Goal: Check status: Check status

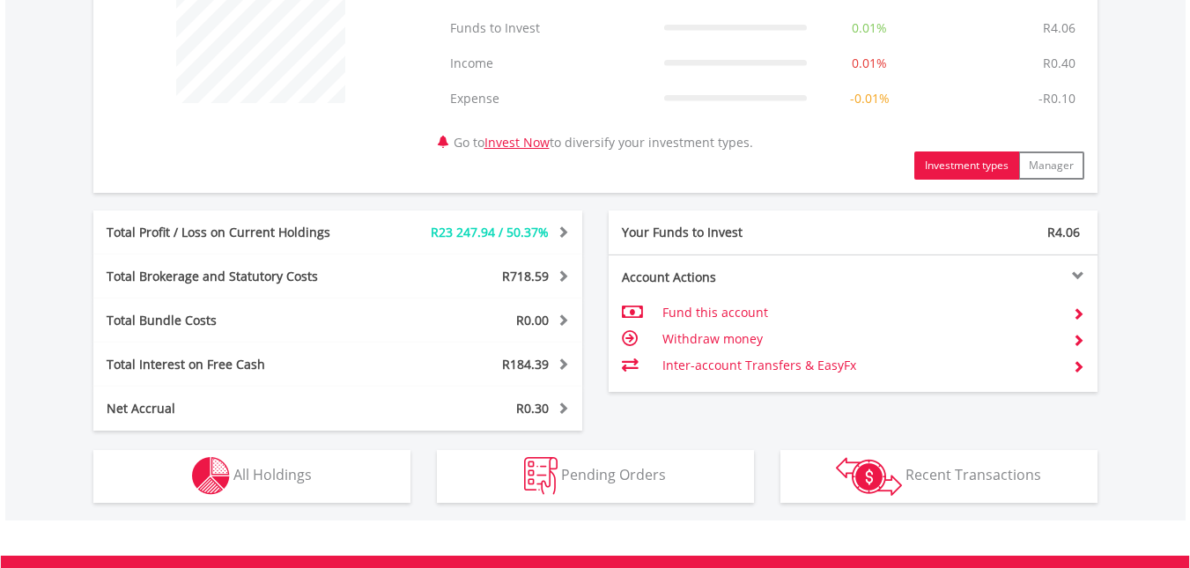
scroll to position [793, 0]
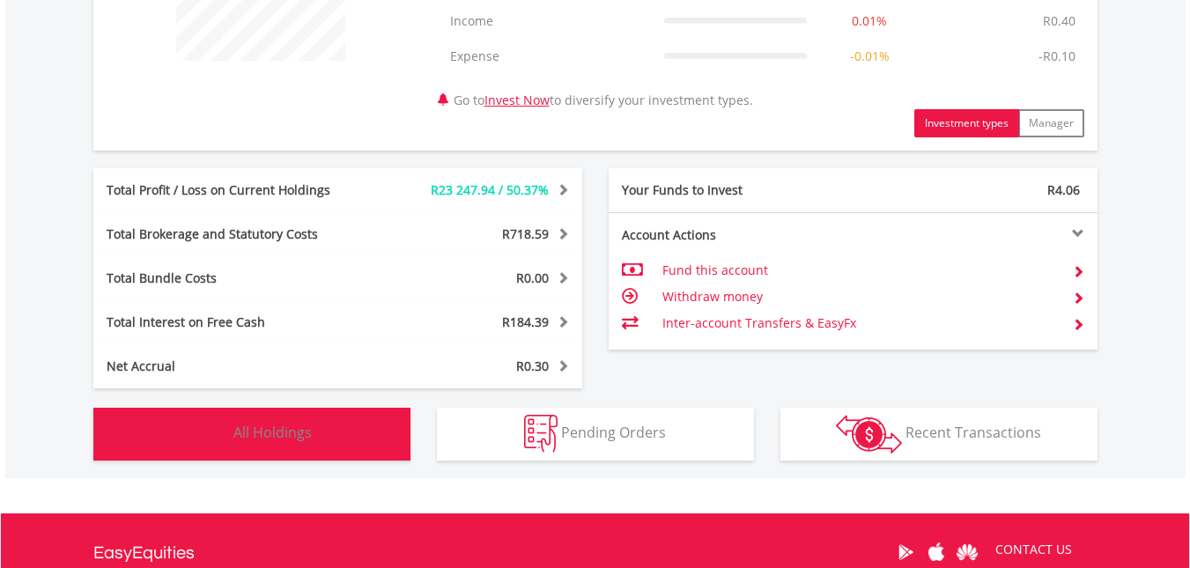
click at [259, 429] on span "All Holdings" at bounding box center [273, 432] width 78 height 19
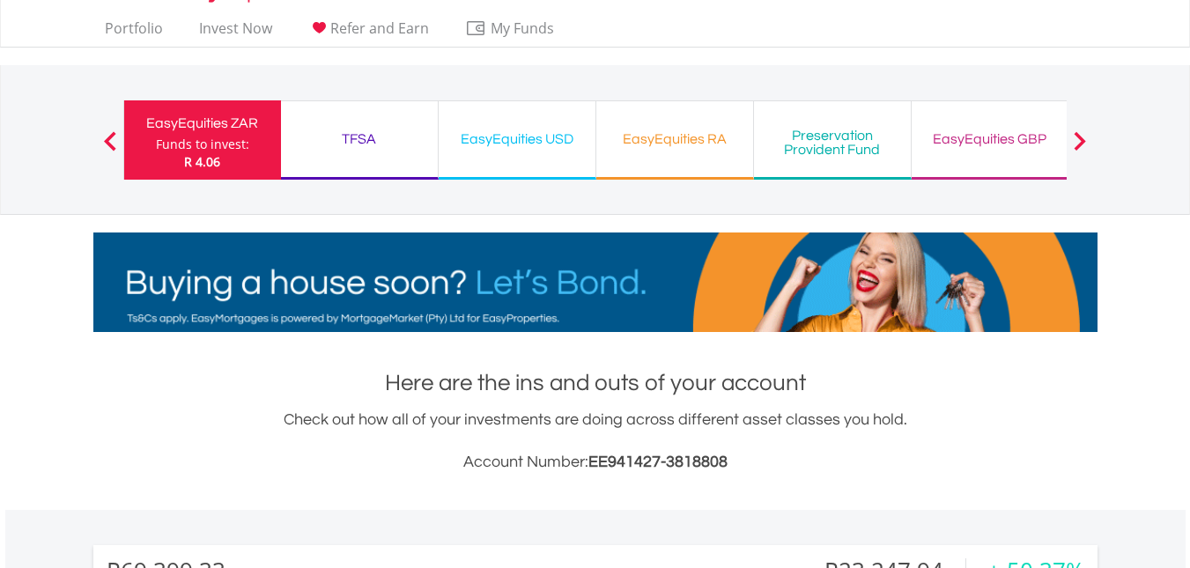
scroll to position [0, 0]
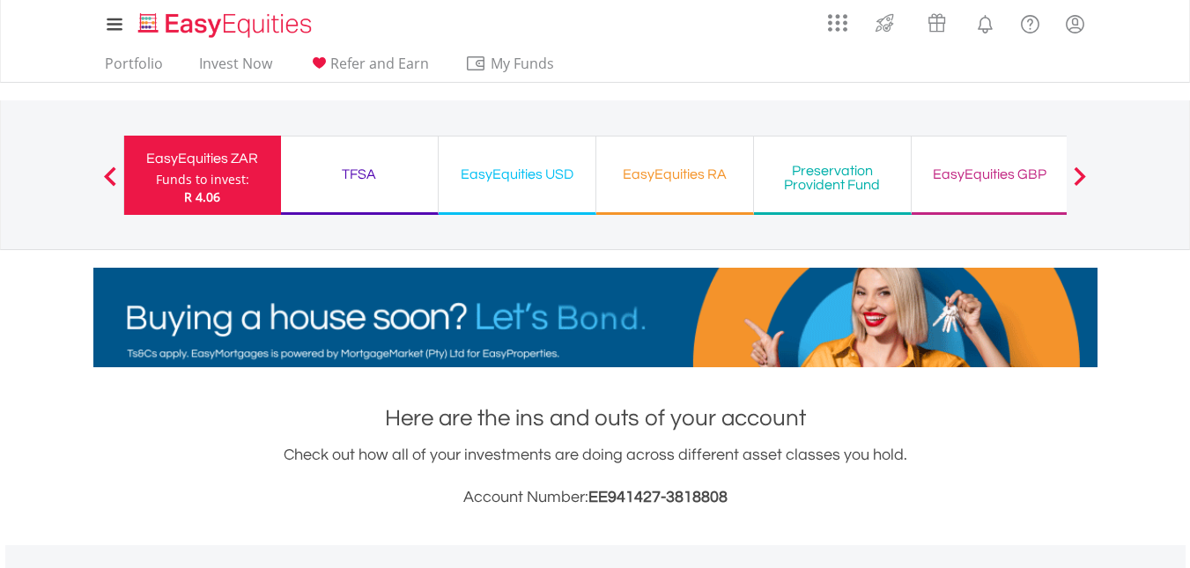
click at [516, 166] on div "EasyEquities USD" at bounding box center [517, 174] width 136 height 25
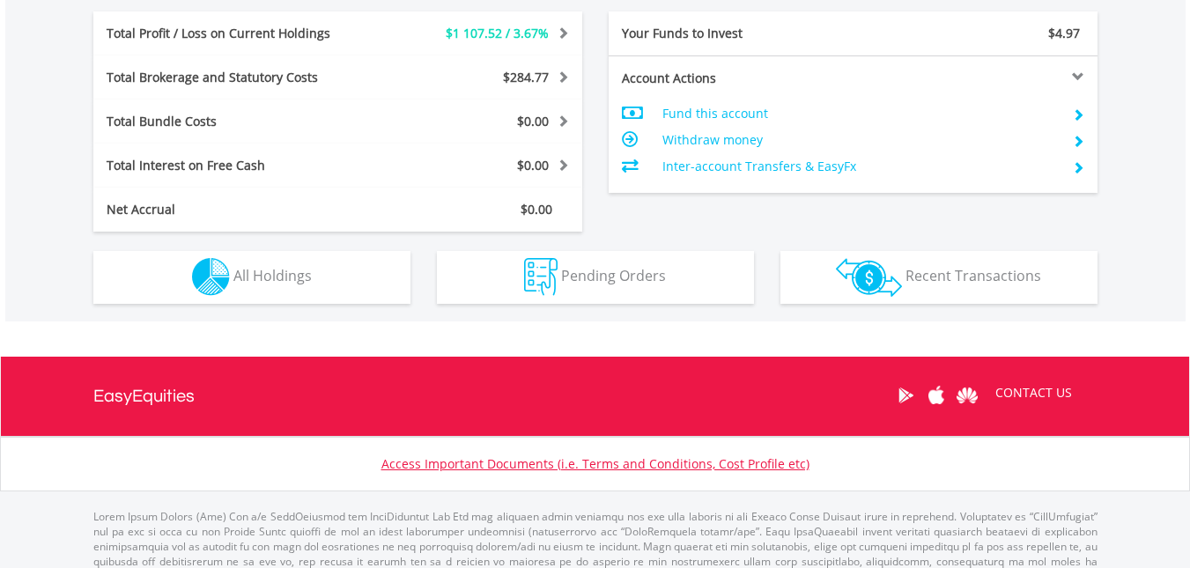
scroll to position [881, 0]
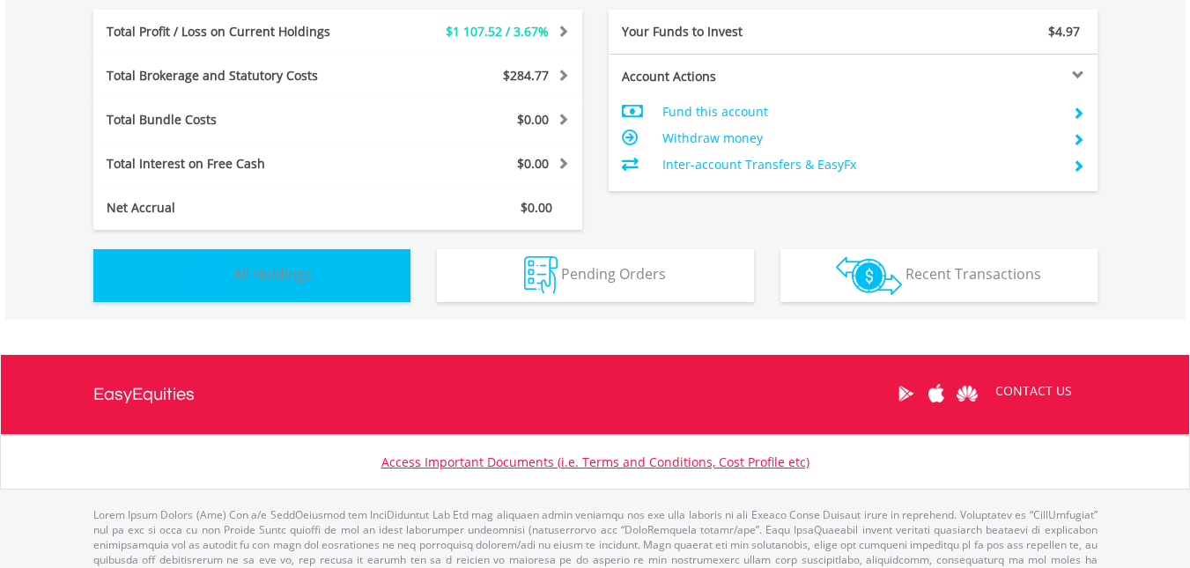
click at [361, 263] on button "Holdings All Holdings" at bounding box center [251, 275] width 317 height 53
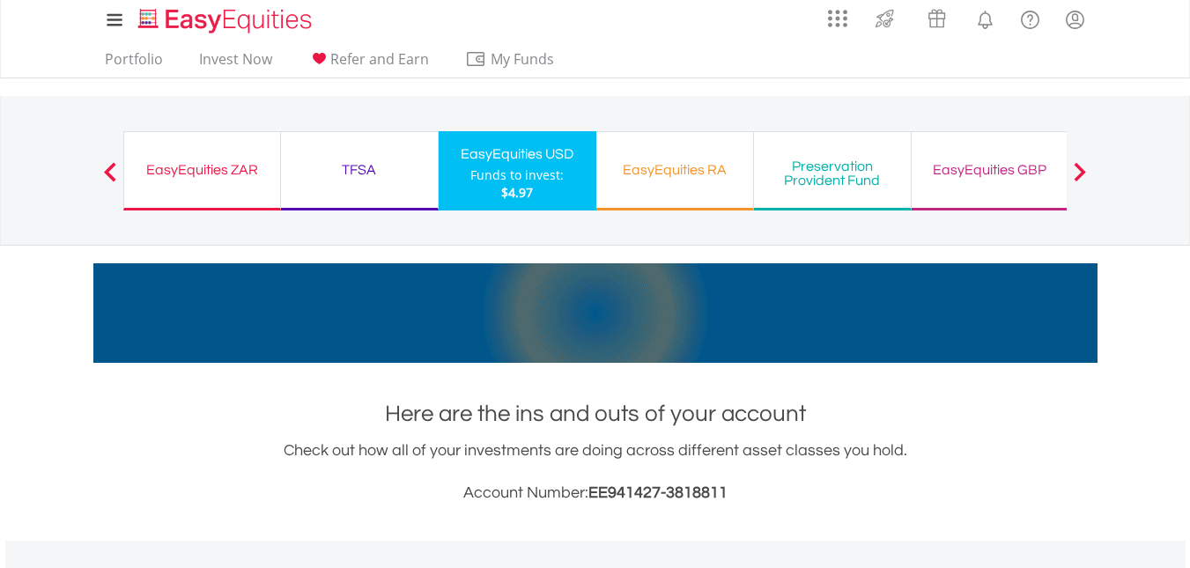
scroll to position [3, 0]
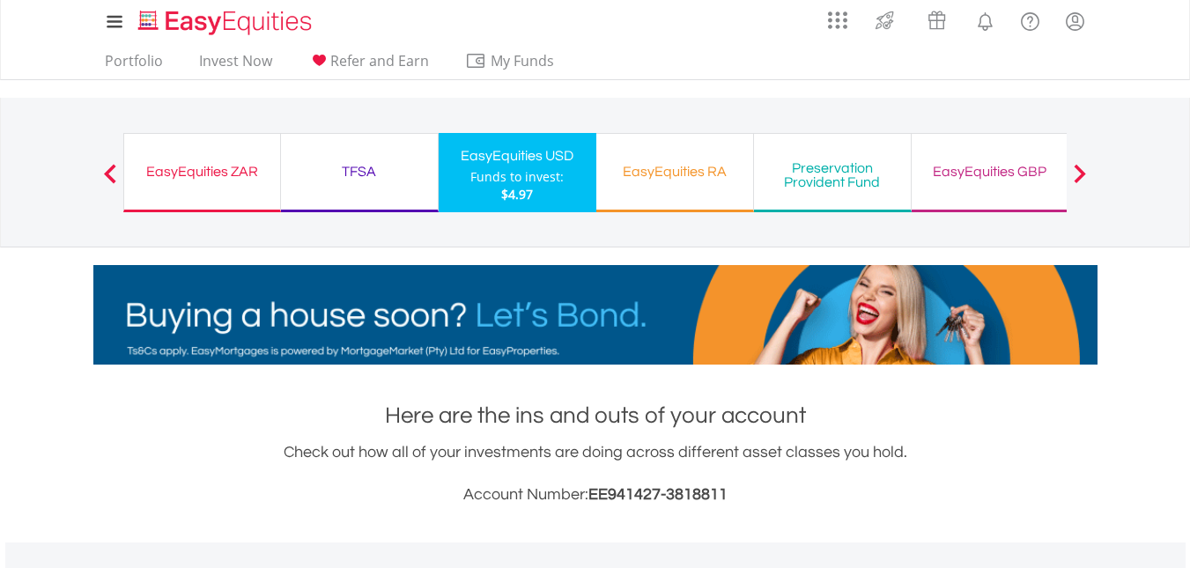
click at [947, 177] on div "EasyEquities GBP" at bounding box center [991, 171] width 136 height 25
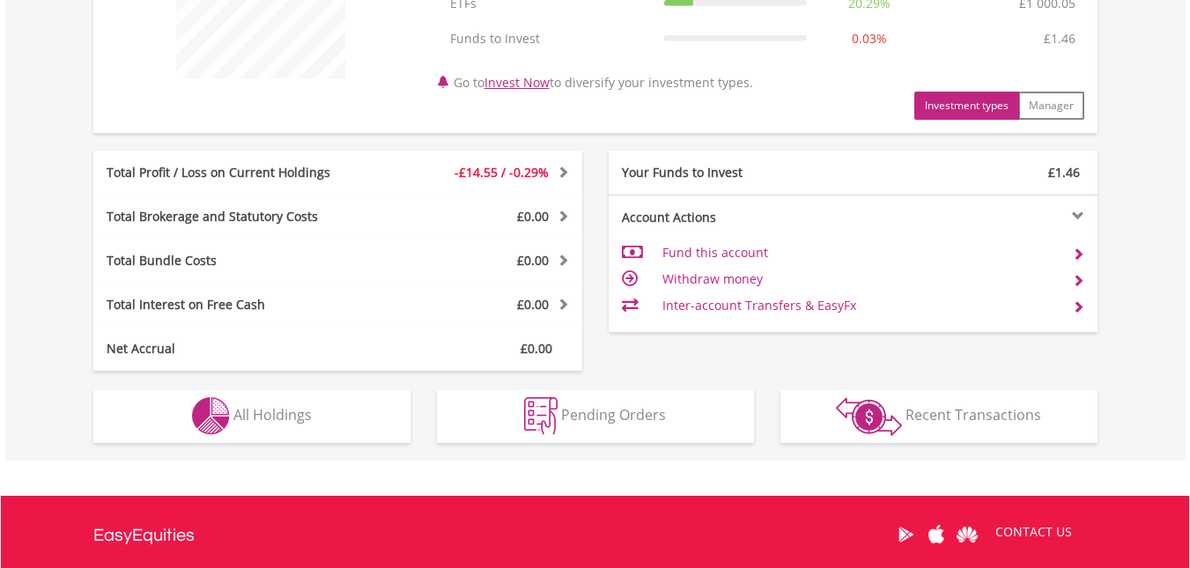
scroll to position [793, 0]
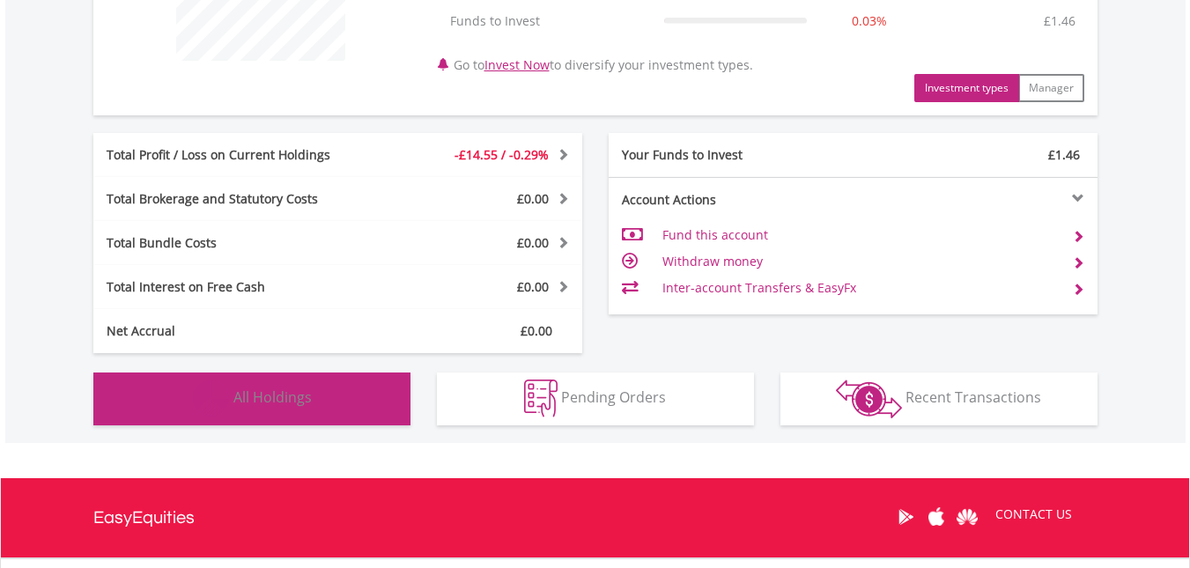
click at [250, 381] on button "Holdings All Holdings" at bounding box center [251, 399] width 317 height 53
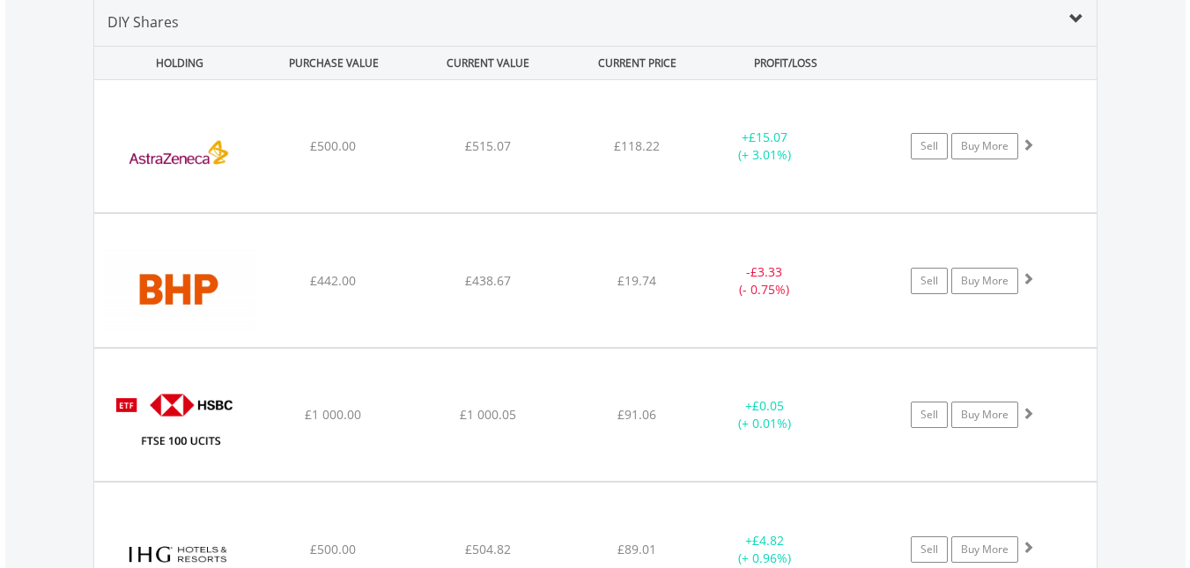
scroll to position [1007, 0]
